Goal: Information Seeking & Learning: Learn about a topic

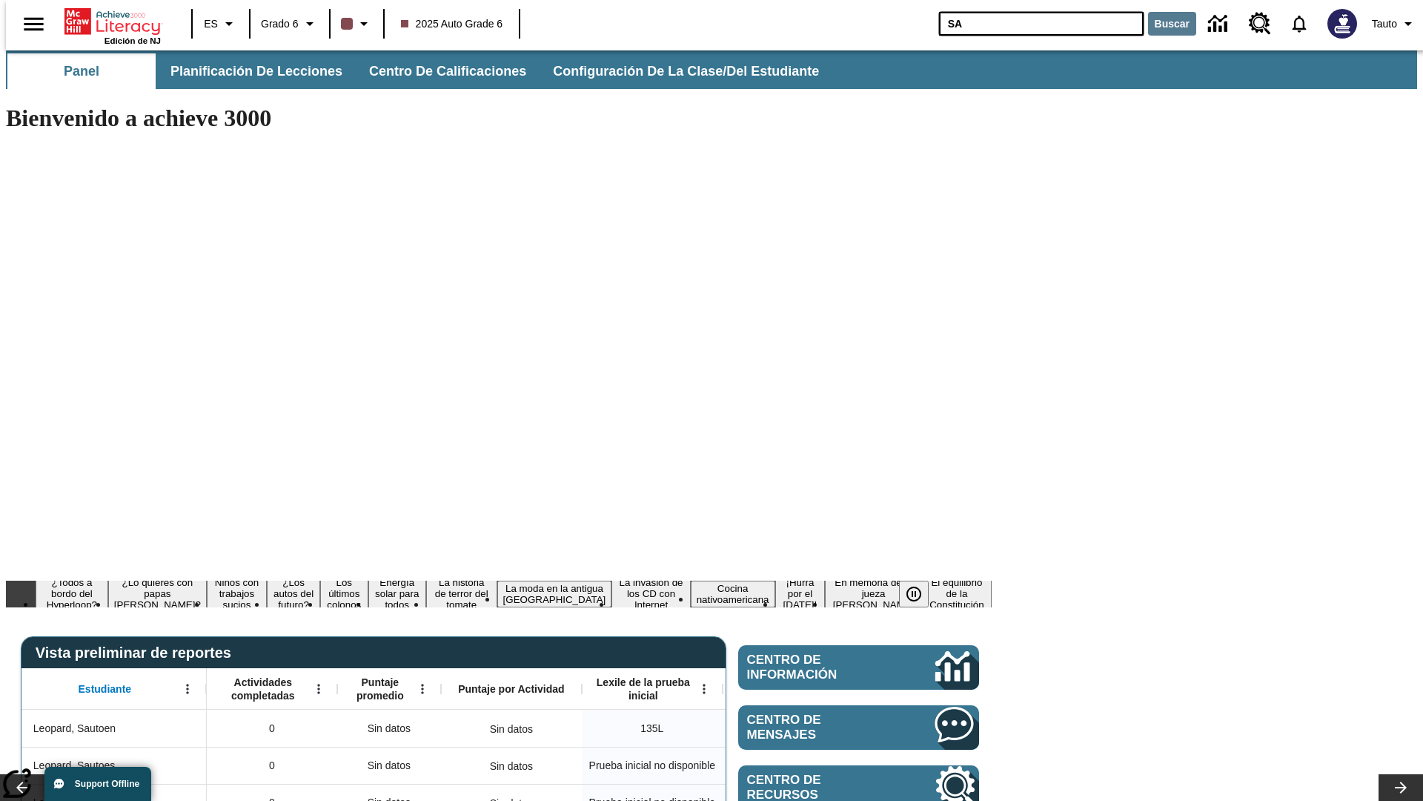
type input "SA"
click at [1163, 24] on button "Buscar" at bounding box center [1172, 24] width 48 height 24
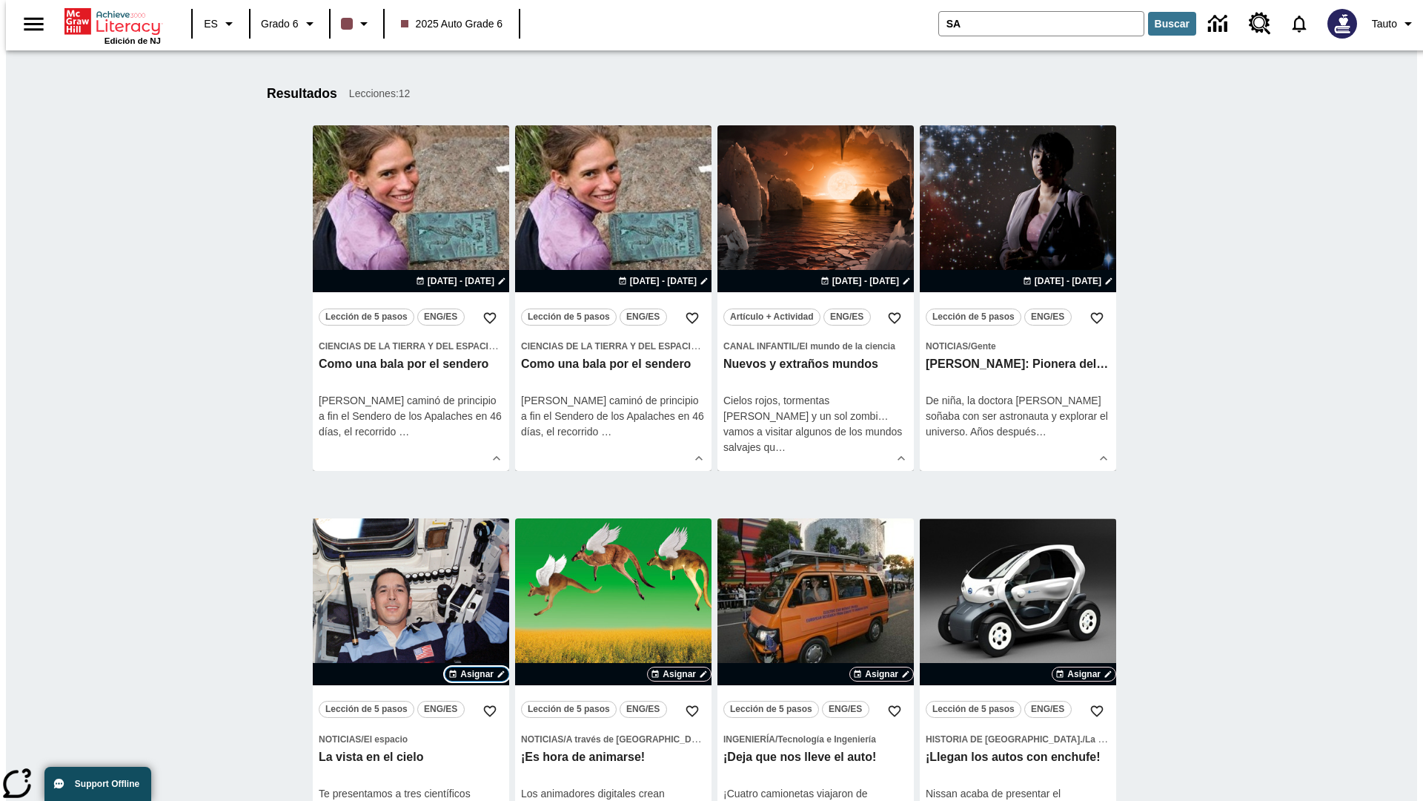
click at [477, 674] on span "Asignar" at bounding box center [476, 673] width 33 height 13
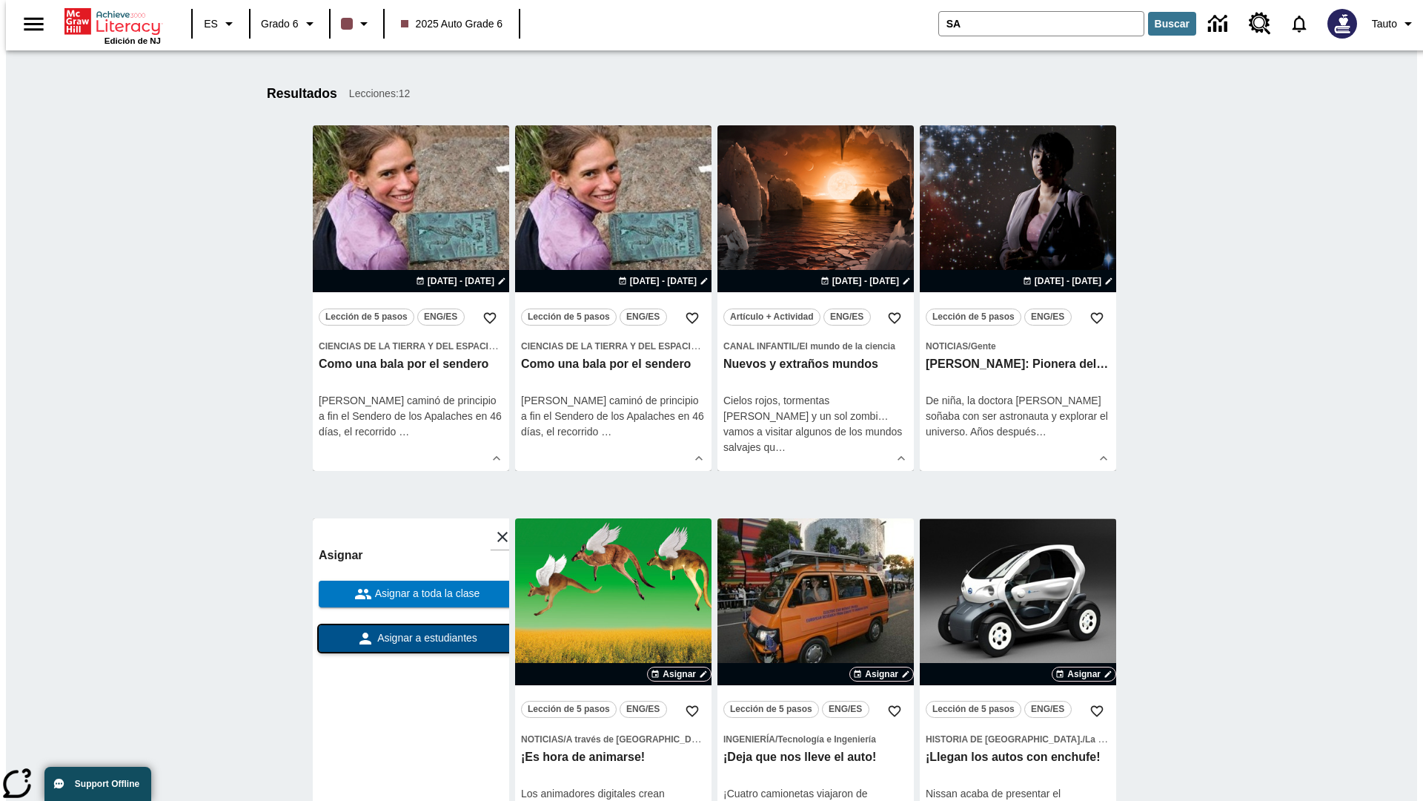
click at [411, 638] on span "Asignar a estudiantes" at bounding box center [425, 638] width 103 height 16
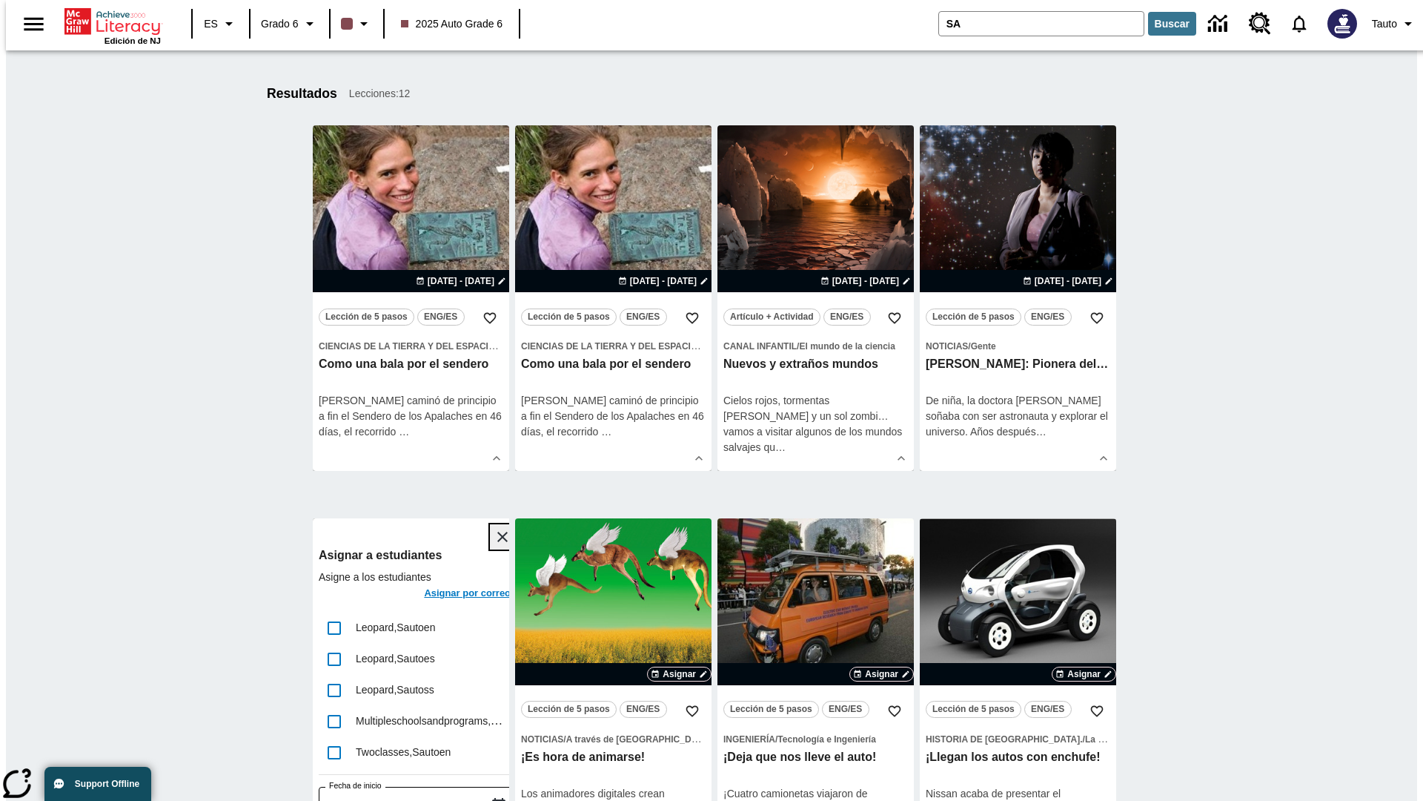
click at [497, 537] on icon "Cerrar" at bounding box center [502, 536] width 10 height 10
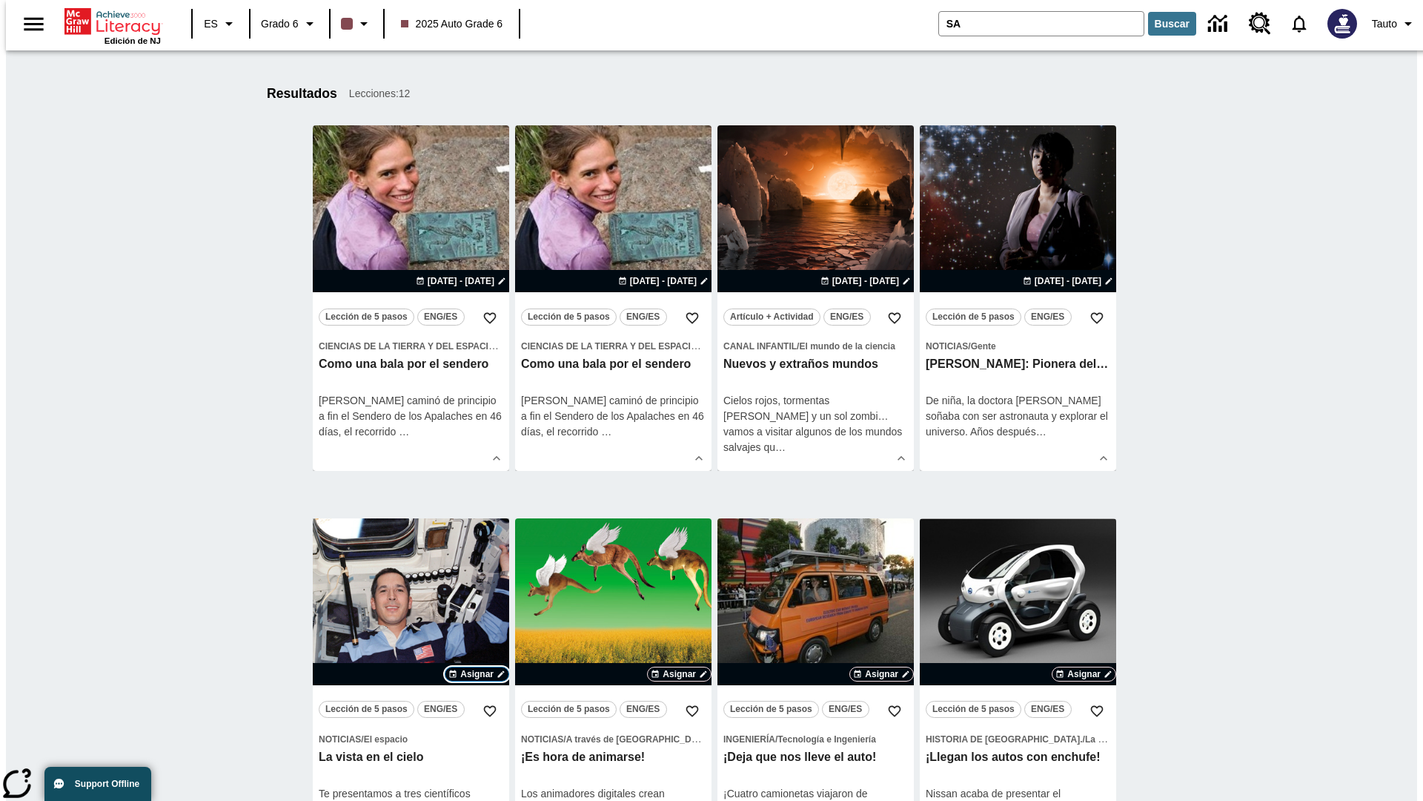
click at [477, 674] on span "Asignar" at bounding box center [476, 673] width 33 height 13
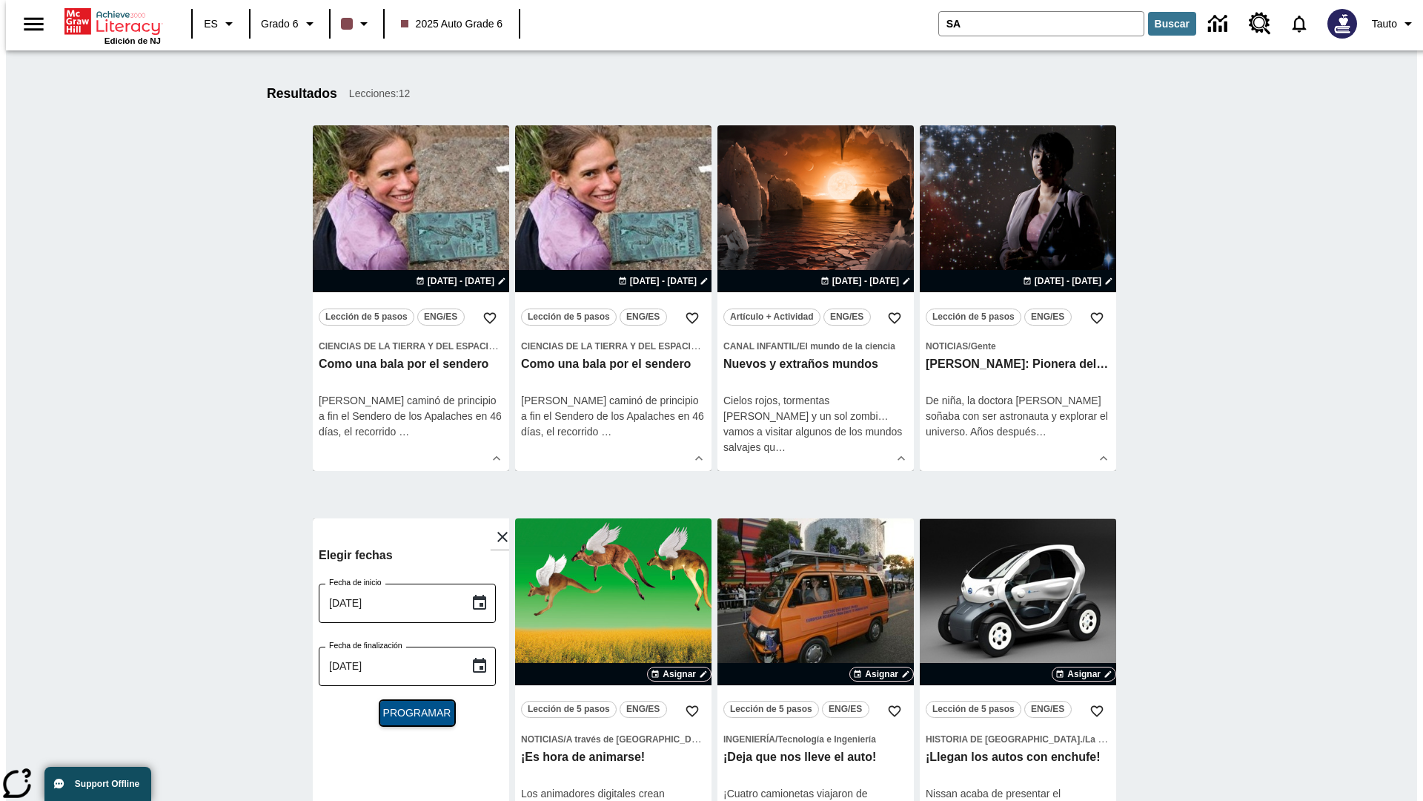
click at [411, 713] on span "Programar" at bounding box center [417, 713] width 68 height 16
